Goal: Task Accomplishment & Management: Use online tool/utility

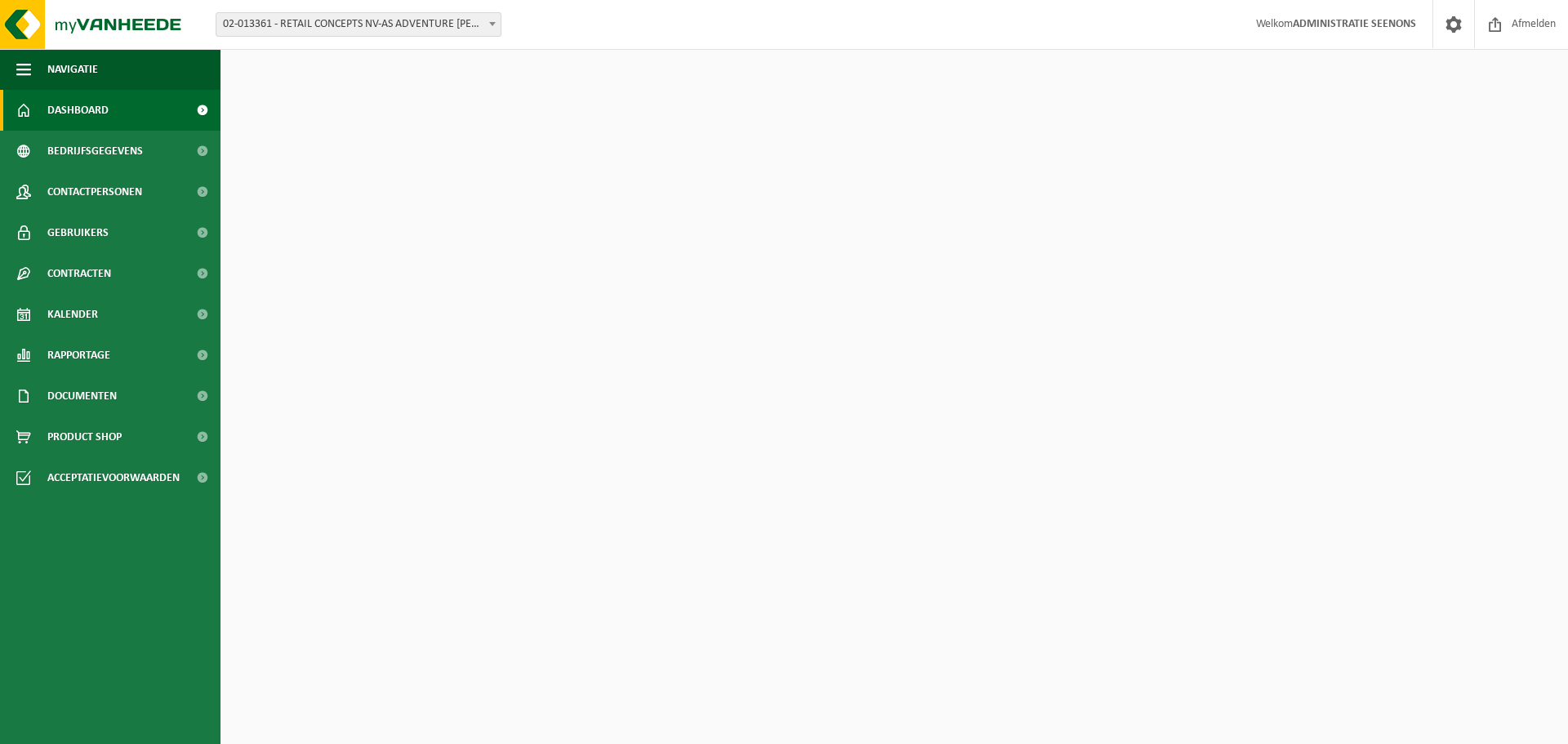
click at [417, 24] on span "02-013361 - RETAIL CONCEPTS NV-AS ADVENTURE OLEN - OLEN" at bounding box center [359, 24] width 284 height 23
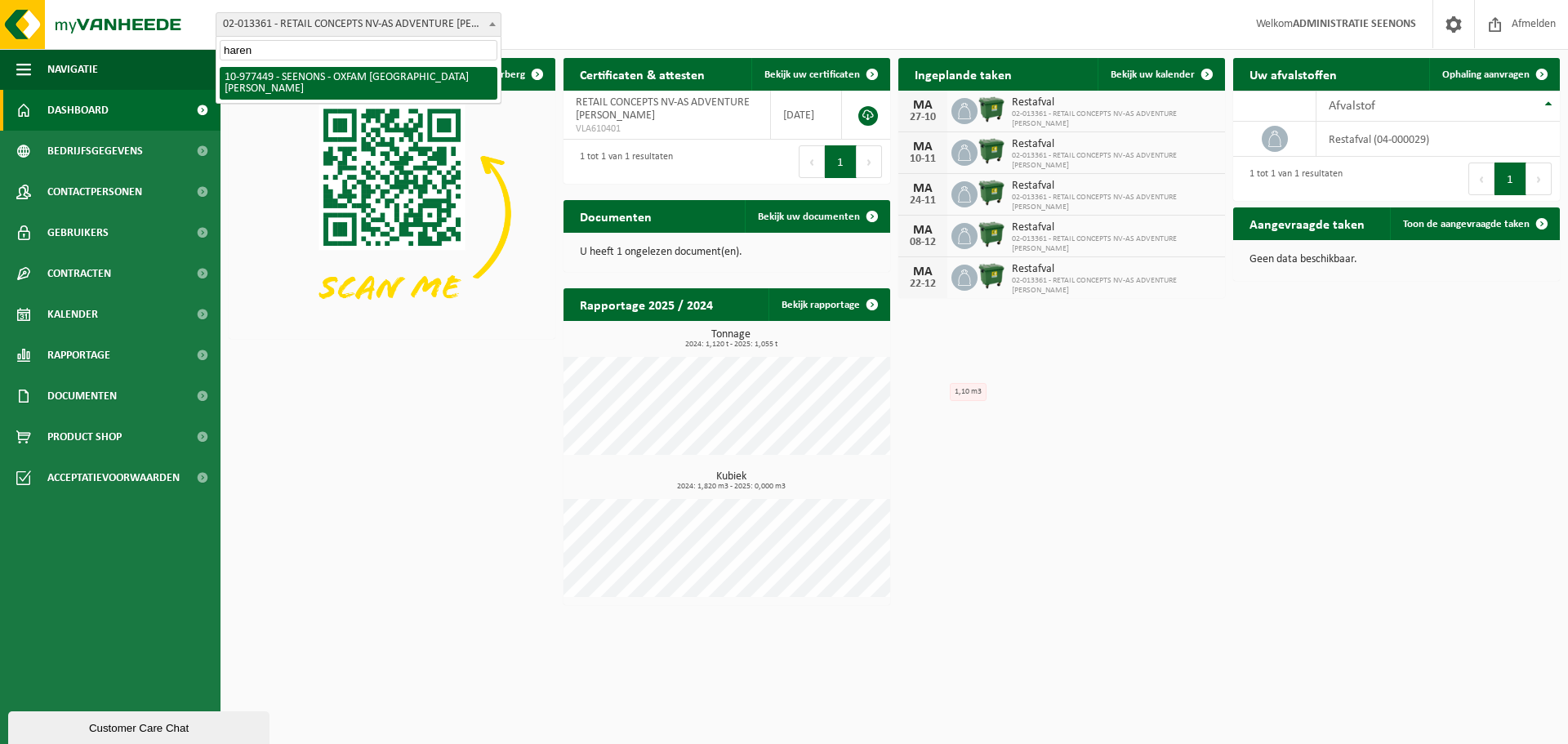
type input "haren"
select select "159475"
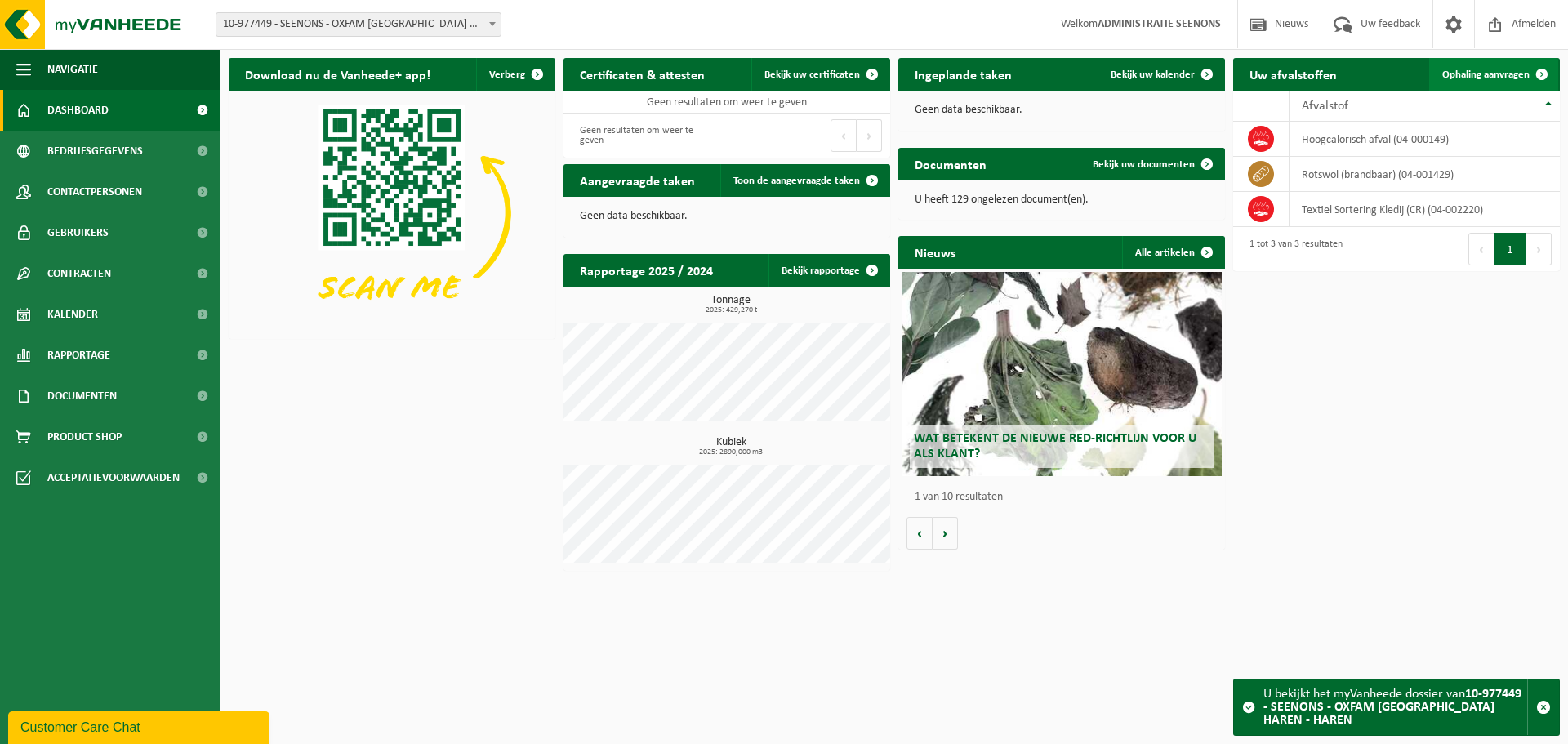
click at [1520, 88] on link "Ophaling aanvragen" at bounding box center [1494, 74] width 129 height 33
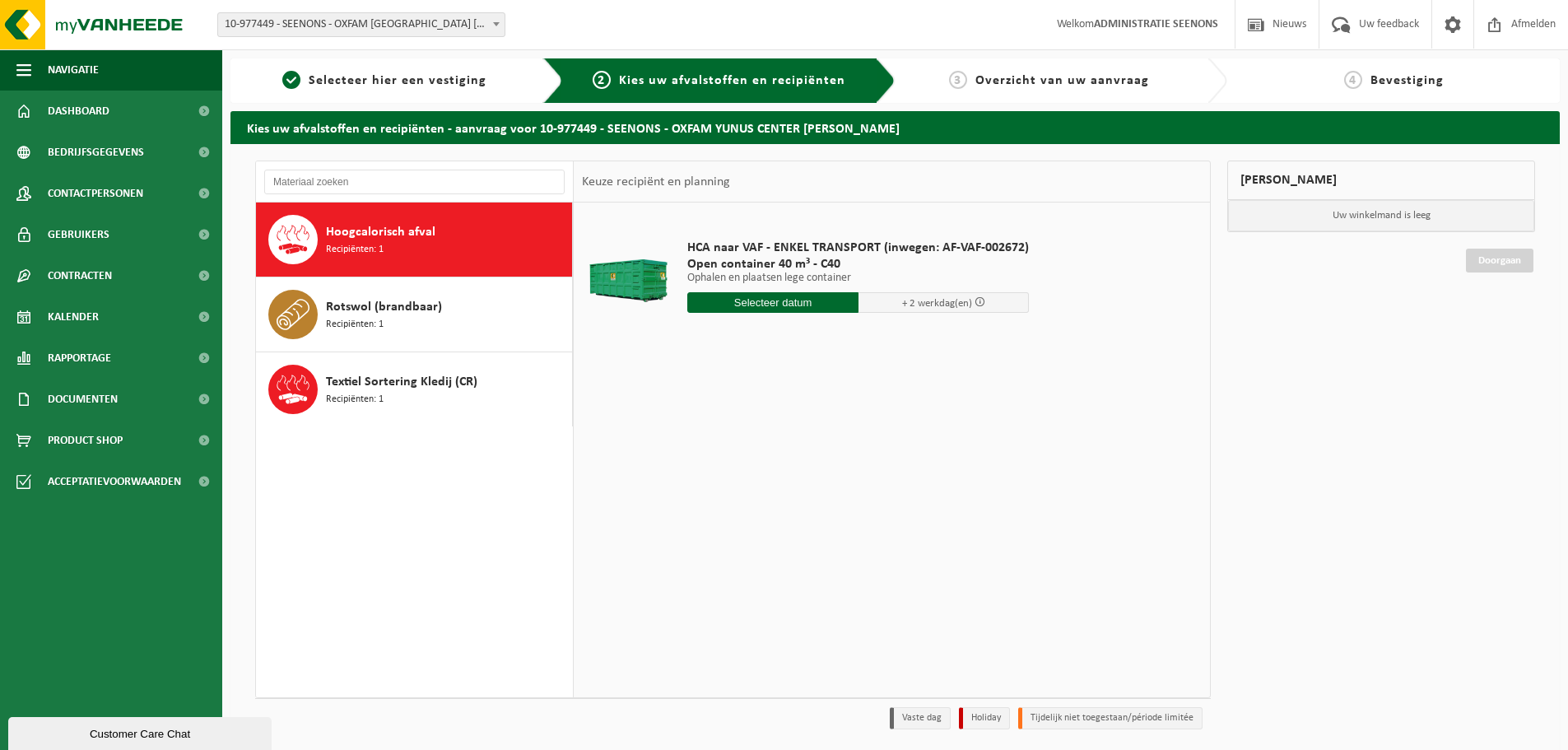
click at [741, 300] on input "text" at bounding box center [772, 303] width 171 height 21
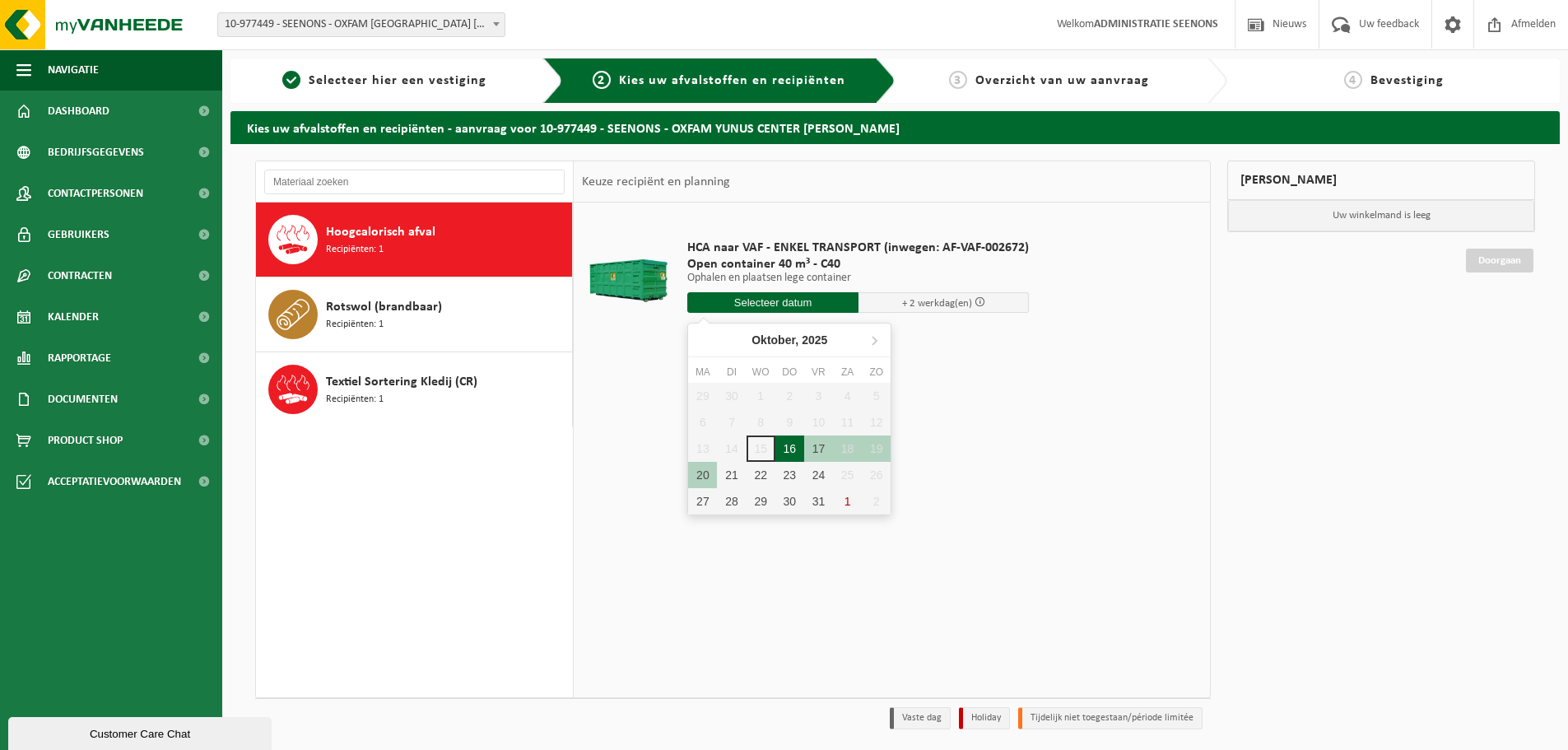
click at [796, 450] on div "16" at bounding box center [789, 448] width 29 height 26
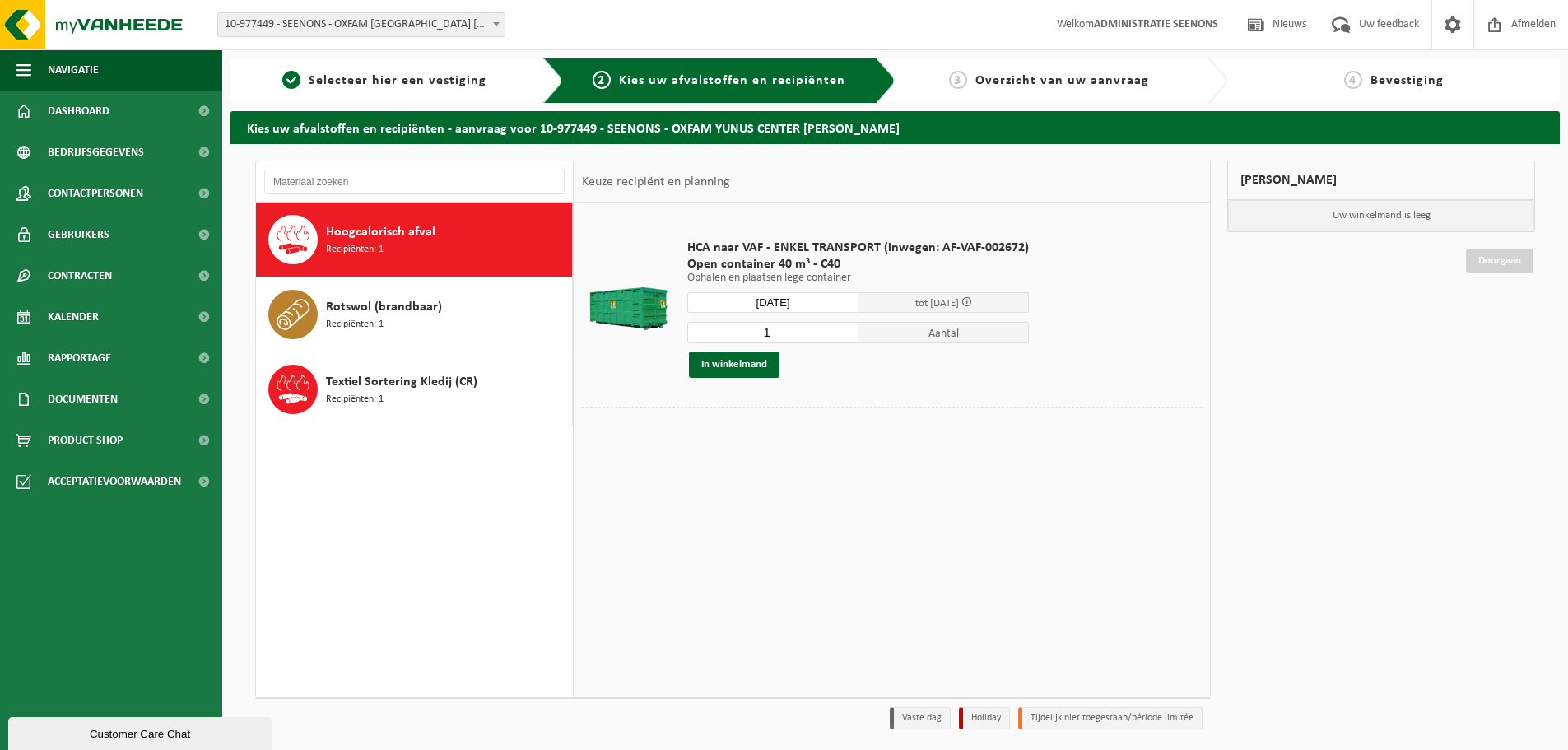
type input "Van 2025-10-16"
type input "2"
click at [843, 330] on input "2" at bounding box center [772, 332] width 171 height 22
click at [721, 358] on button "In winkelmand" at bounding box center [734, 364] width 90 height 26
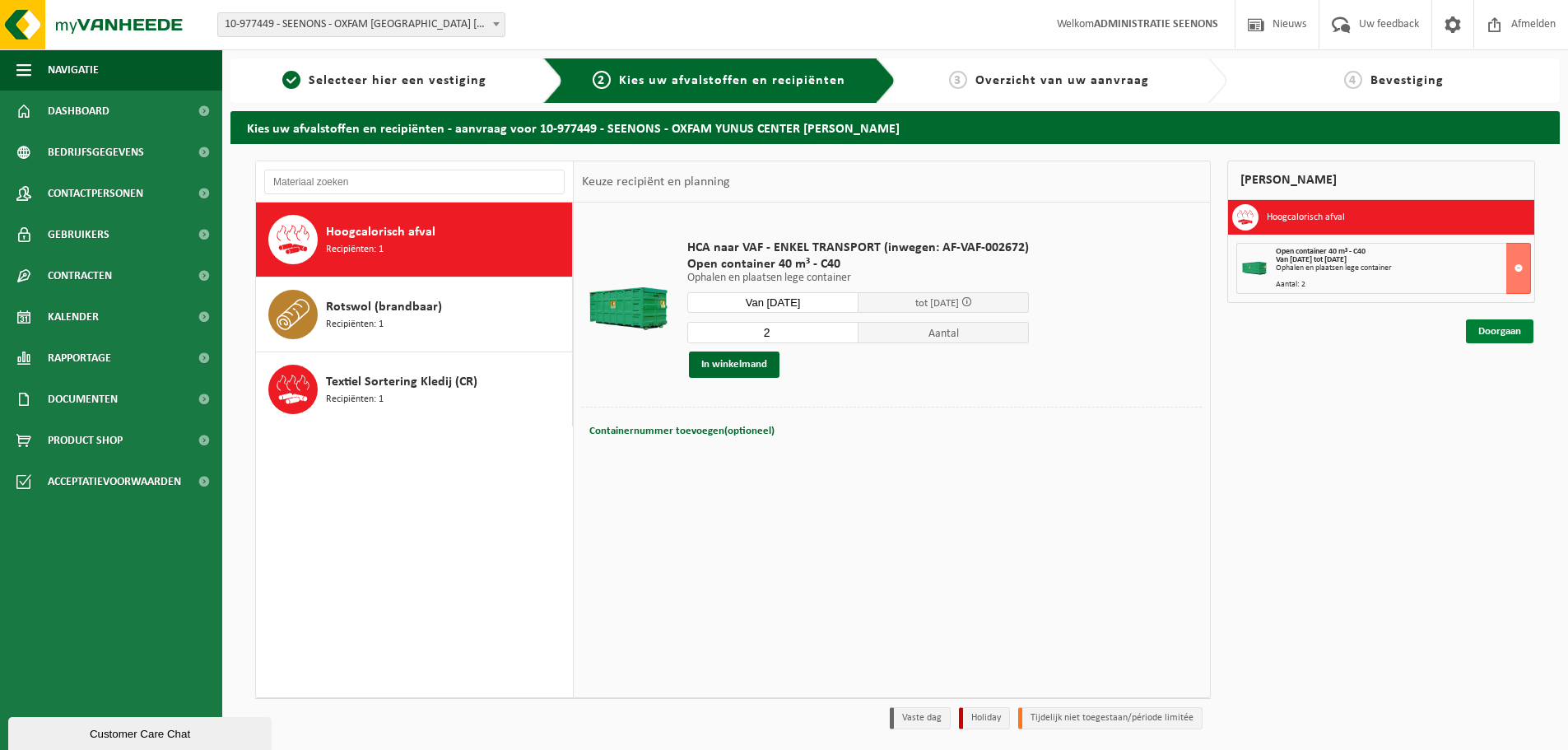
click at [1474, 334] on link "Doorgaan" at bounding box center [1500, 331] width 68 height 24
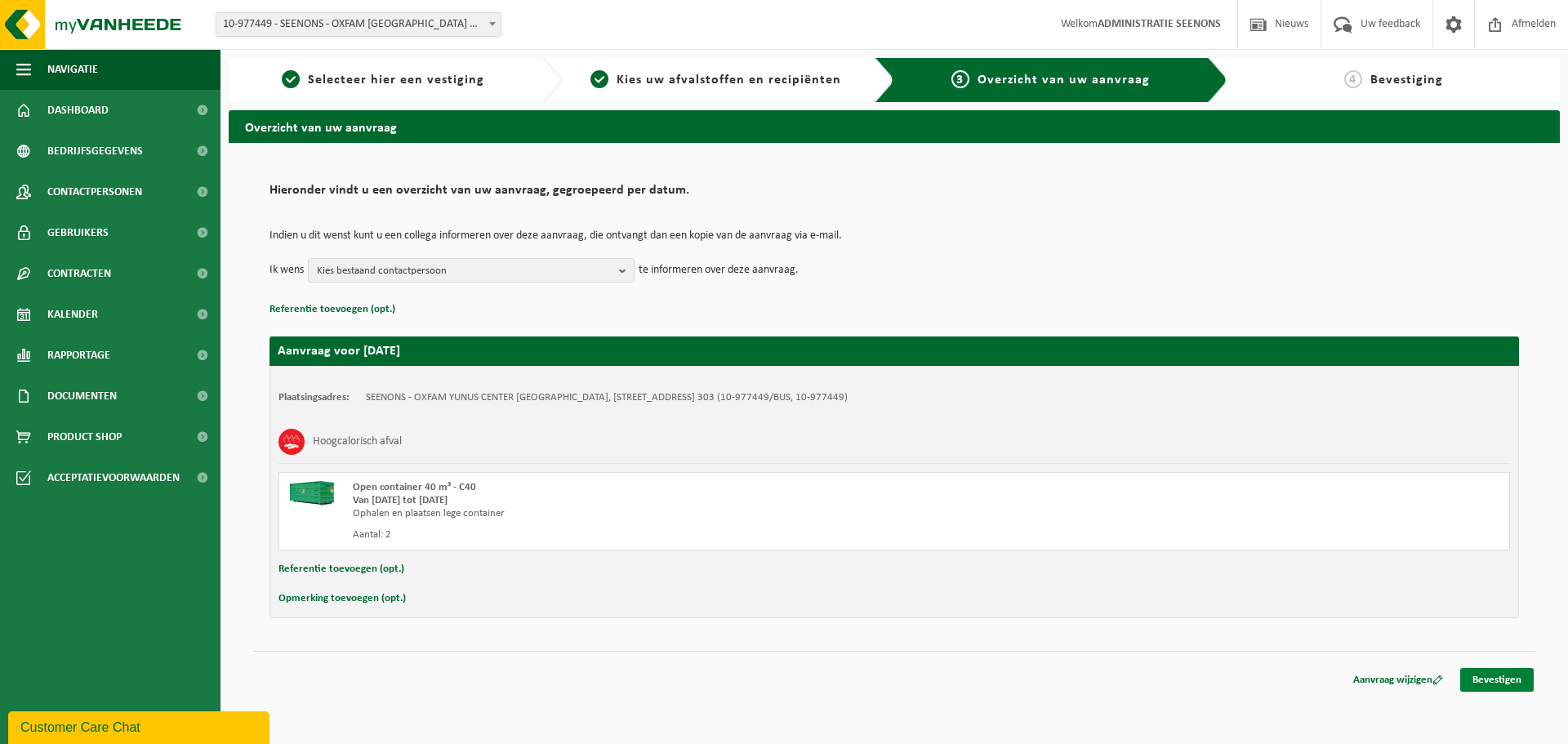
click at [1491, 671] on link "Bevestigen" at bounding box center [1497, 680] width 73 height 24
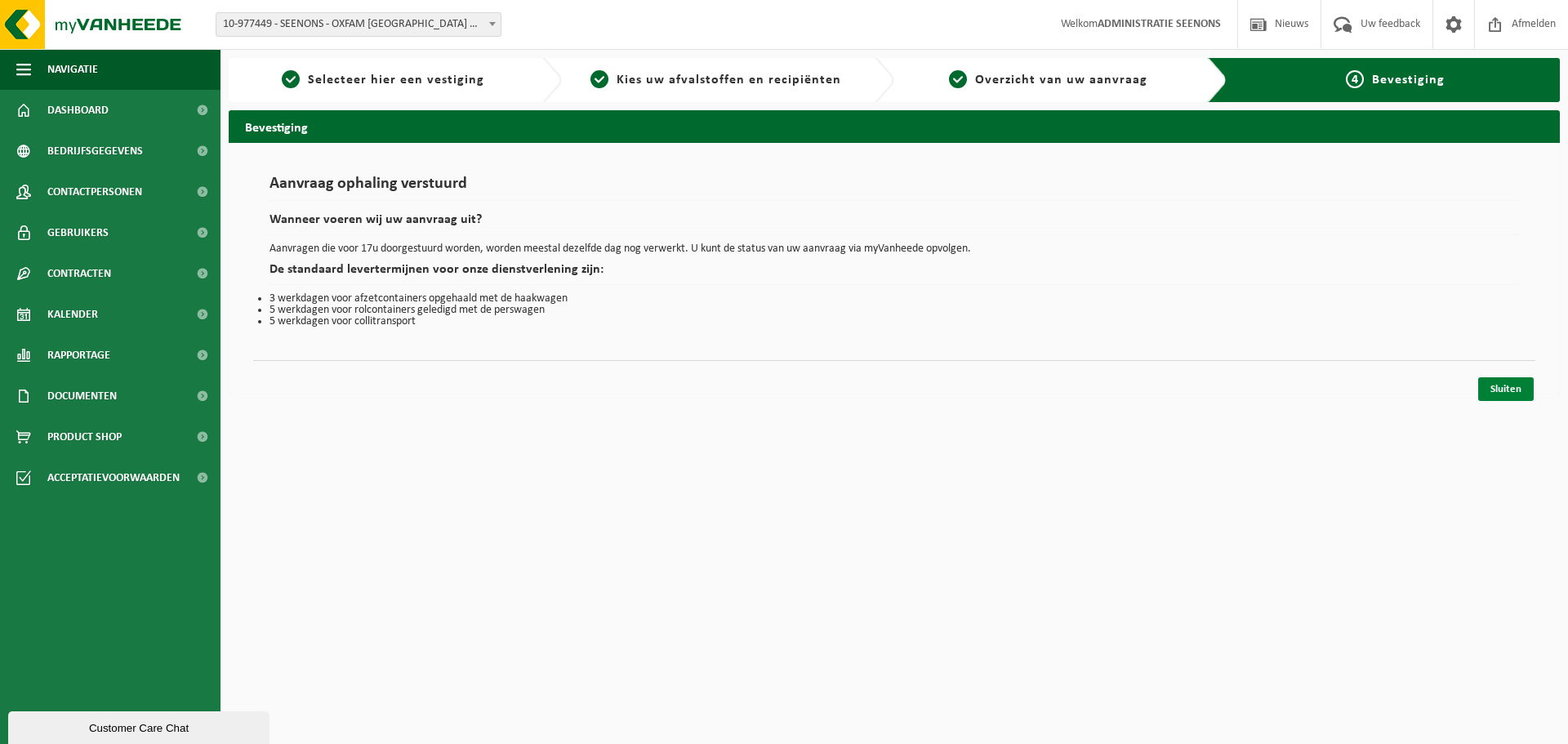
click at [1530, 389] on link "Sluiten" at bounding box center [1506, 390] width 56 height 24
